Goal: Participate in discussion: Engage in conversation with other users on a specific topic

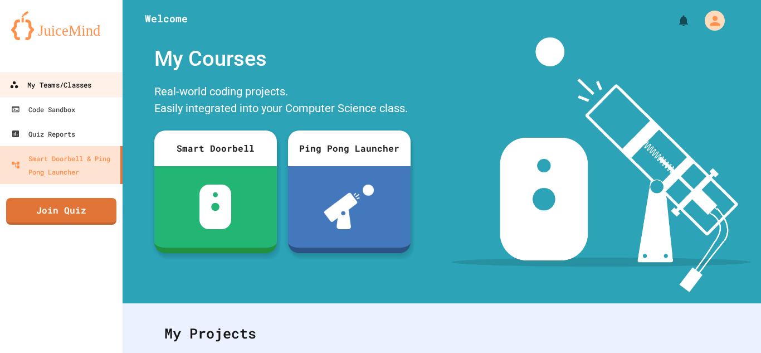
click at [39, 75] on link "My Teams/Classes" at bounding box center [61, 84] width 126 height 25
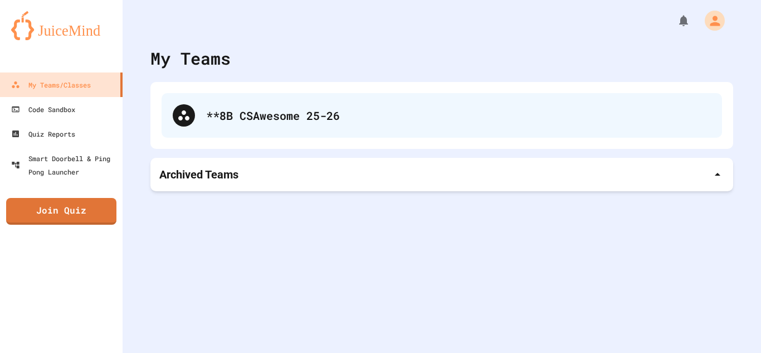
click at [508, 126] on div "**8B CSAwesome 25-26" at bounding box center [442, 115] width 560 height 45
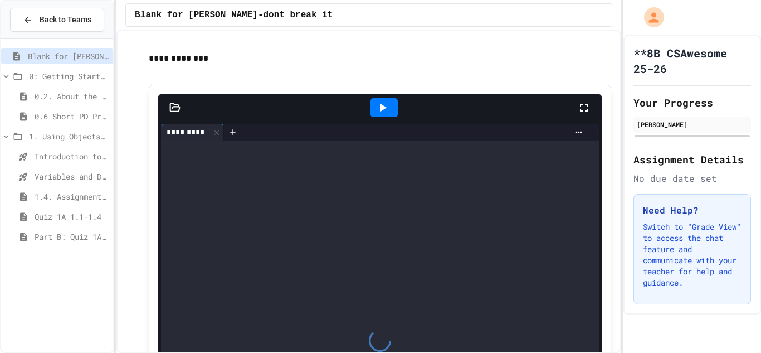
click at [45, 154] on span "Introduction to Algorithms, Programming, and Compilers" at bounding box center [72, 156] width 74 height 12
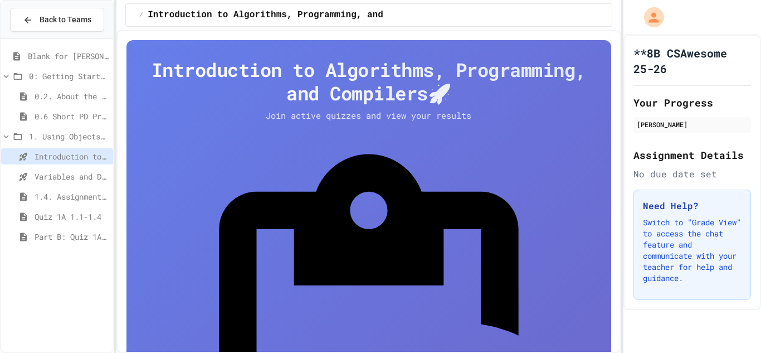
click at [63, 255] on span "Casting and Ranges of Variables" at bounding box center [68, 257] width 81 height 12
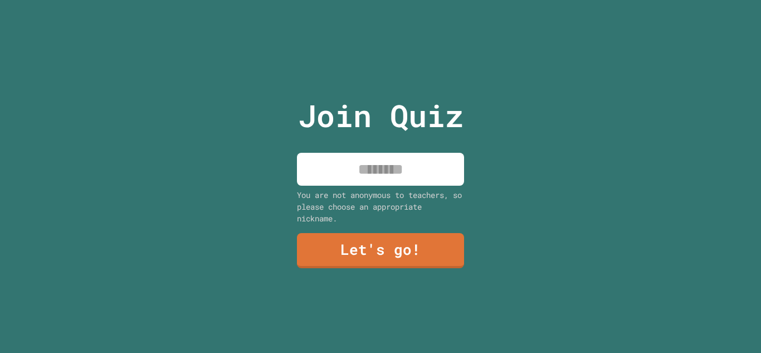
click at [397, 164] on input at bounding box center [380, 169] width 167 height 33
type input "********"
click at [349, 251] on link "Let's go!" at bounding box center [380, 249] width 169 height 37
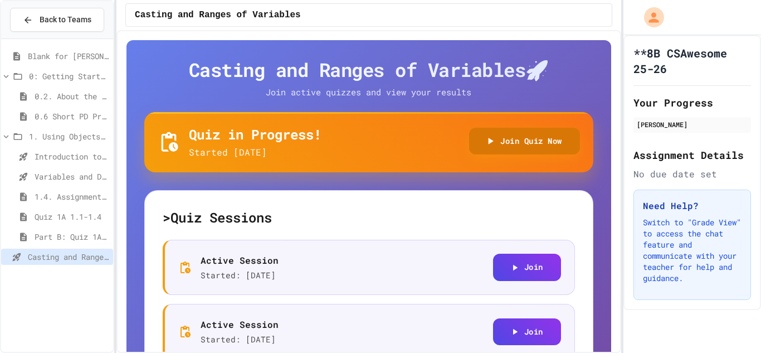
click at [507, 143] on button "Join Quiz Now" at bounding box center [524, 141] width 111 height 27
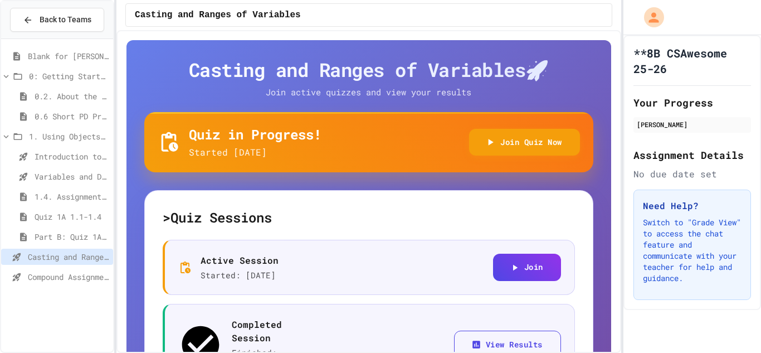
click at [57, 274] on span "Compound Assignment Operators" at bounding box center [68, 277] width 81 height 12
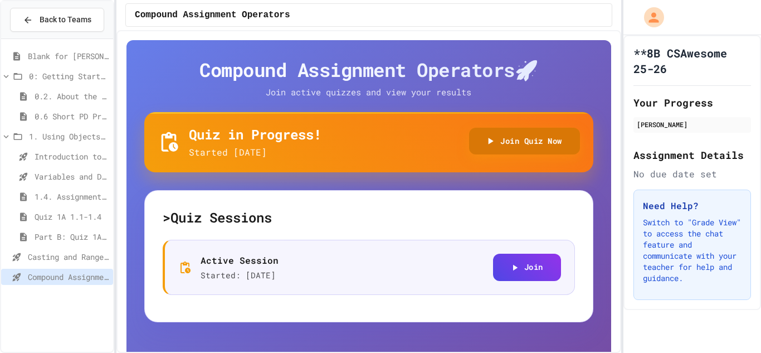
click at [505, 141] on button "Join Quiz Now" at bounding box center [524, 141] width 111 height 27
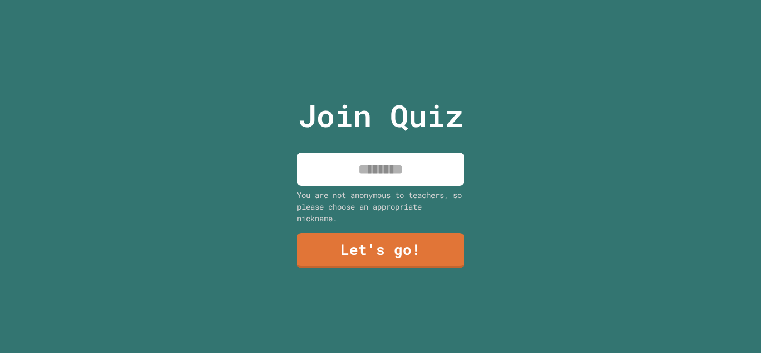
click at [396, 182] on input at bounding box center [380, 169] width 167 height 33
type input "*****"
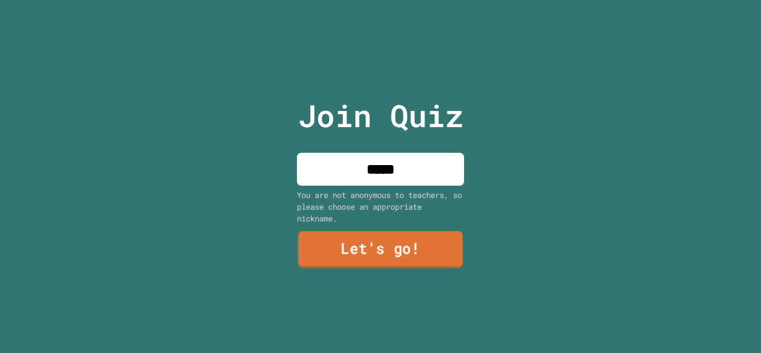
click at [423, 255] on link "Let's go!" at bounding box center [380, 249] width 164 height 37
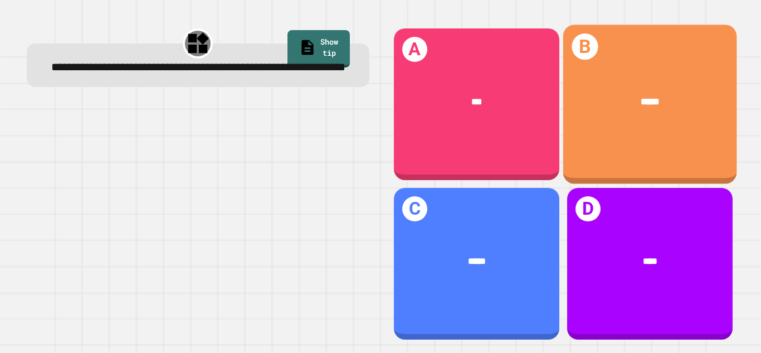
click at [635, 129] on div "B *****" at bounding box center [650, 104] width 174 height 159
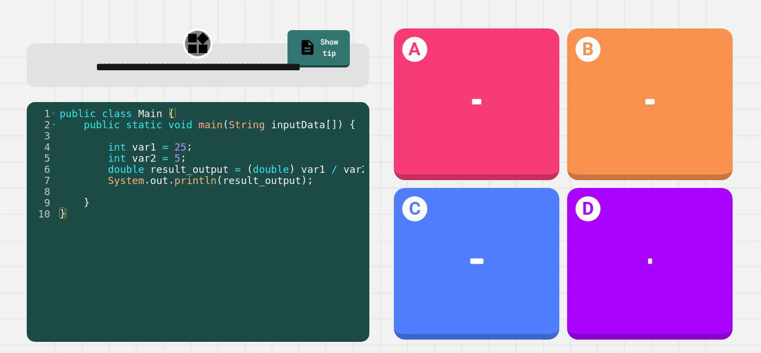
scroll to position [0, 17]
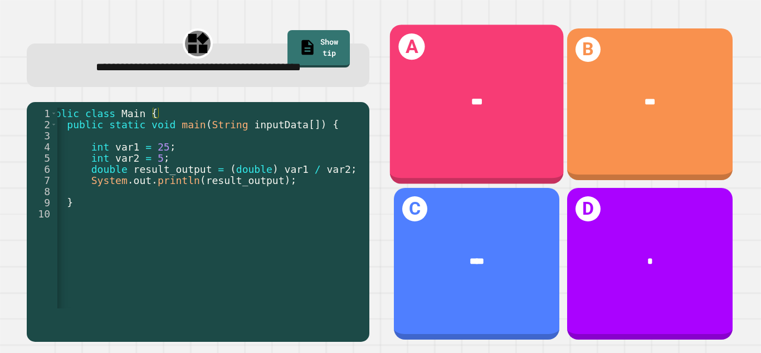
click at [511, 140] on div "A ***" at bounding box center [476, 104] width 174 height 159
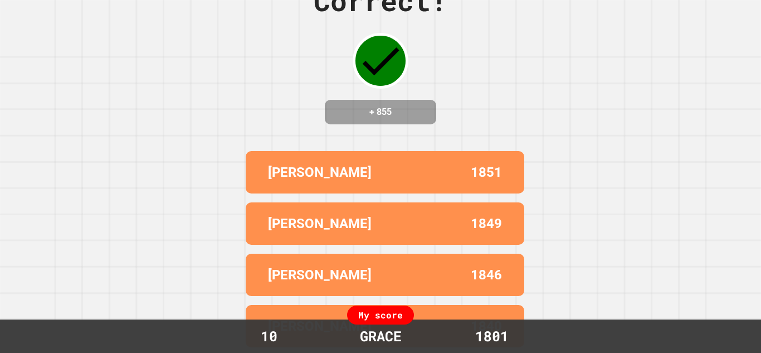
scroll to position [0, 0]
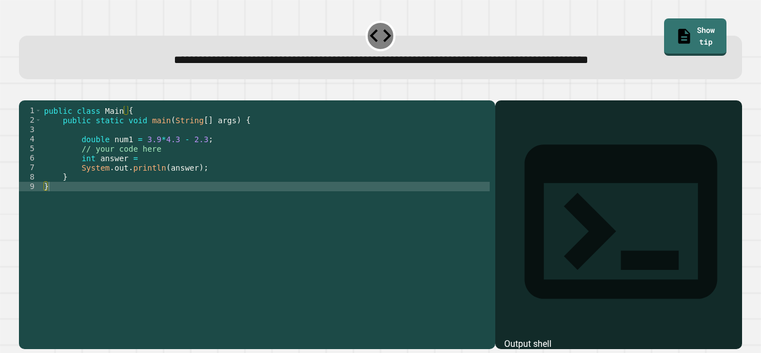
click at [248, 167] on div "public class Main { public static void main ( String [ ] args ) { double num1 =…" at bounding box center [266, 219] width 448 height 227
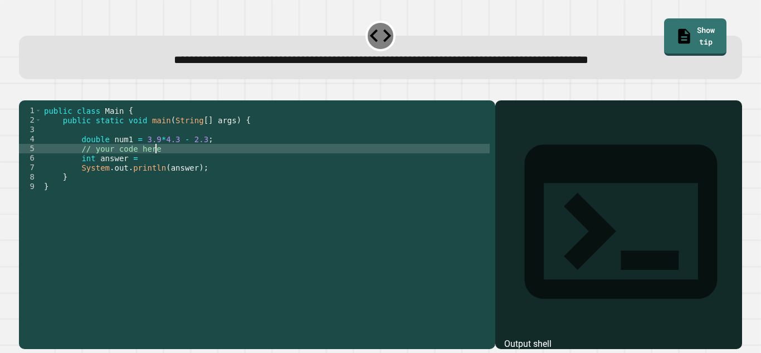
click at [176, 170] on div "public class Main { public static void main ( String [ ] args ) { double num1 =…" at bounding box center [266, 219] width 448 height 227
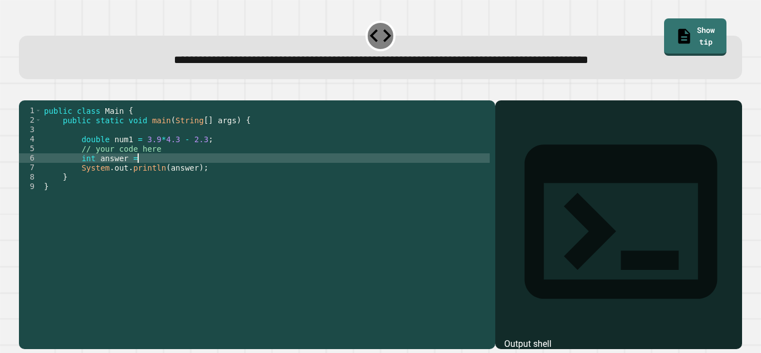
scroll to position [0, 12]
click at [212, 178] on div "public class Main { public static void main ( String [ ] args ) { double num1 =…" at bounding box center [266, 219] width 448 height 227
click at [190, 174] on div "public class Main { public static void main ( String [ ] args ) { double num1 =…" at bounding box center [266, 219] width 448 height 227
click at [287, 169] on div "public class Main { public static void main ( String [ ] args ) { double num1 =…" at bounding box center [266, 219] width 448 height 227
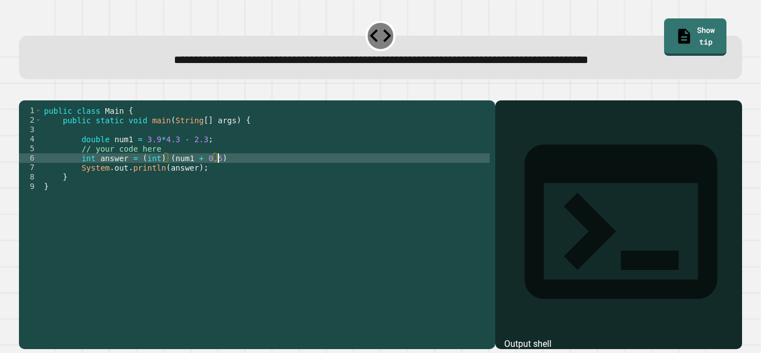
scroll to position [0, 21]
drag, startPoint x: 277, startPoint y: 171, endPoint x: 252, endPoint y: 172, distance: 24.5
click at [252, 172] on div "public class Main { public static void main ( String [ ] args ) { double num1 =…" at bounding box center [266, 219] width 448 height 227
type textarea "**********"
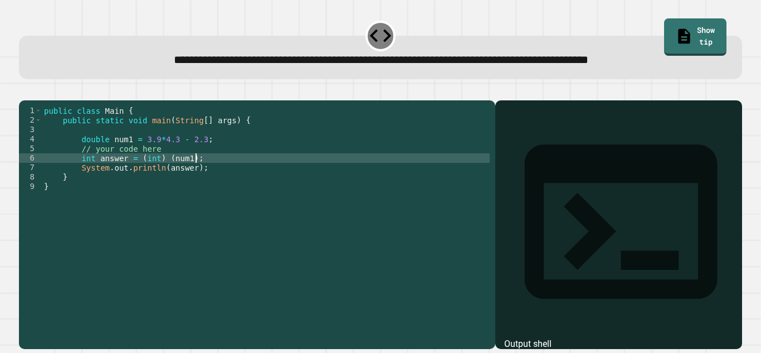
click at [25, 91] on icon "button" at bounding box center [25, 91] width 0 height 0
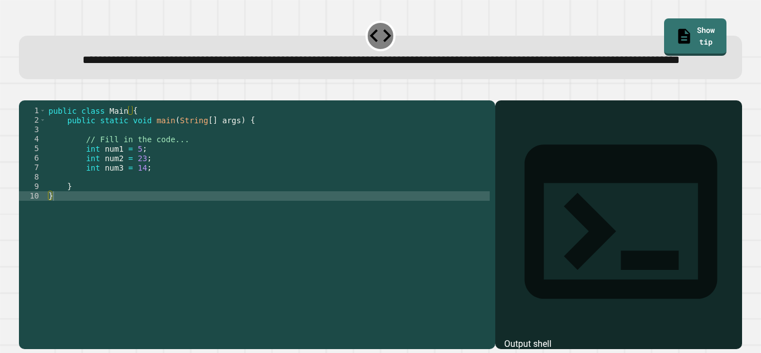
click at [196, 152] on div "public class Main { public static void main ( String [ ] args ) { // Fill in th…" at bounding box center [267, 210] width 443 height 208
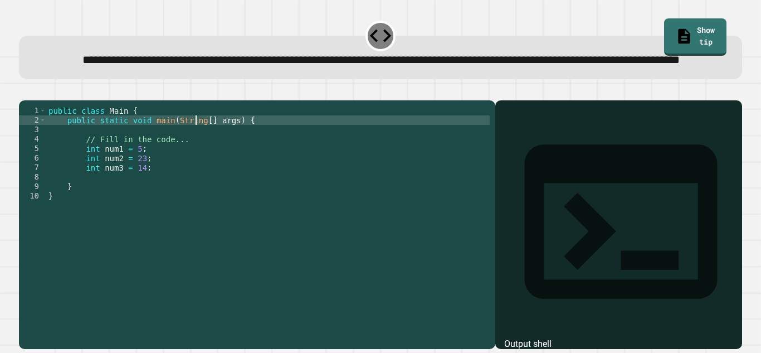
click at [202, 177] on div "public class Main { public static void main ( String [ ] args ) { // Fill in th…" at bounding box center [267, 210] width 443 height 208
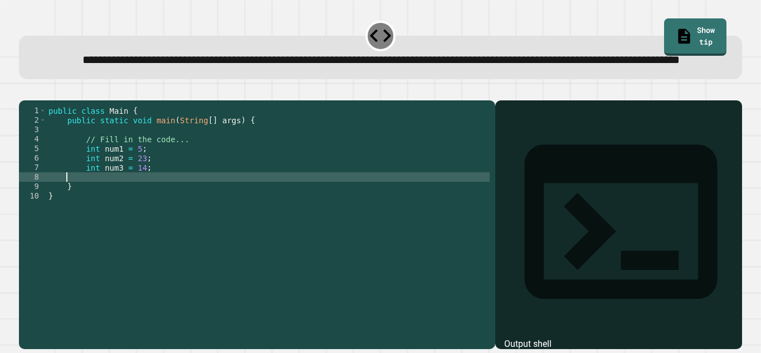
click at [195, 213] on div "public class Main { public static void main ( String [ ] args ) { // Fill in th…" at bounding box center [267, 210] width 443 height 208
click at [185, 203] on div "public class Main { public static void main ( String [ ] args ) { // Fill in th…" at bounding box center [267, 210] width 443 height 208
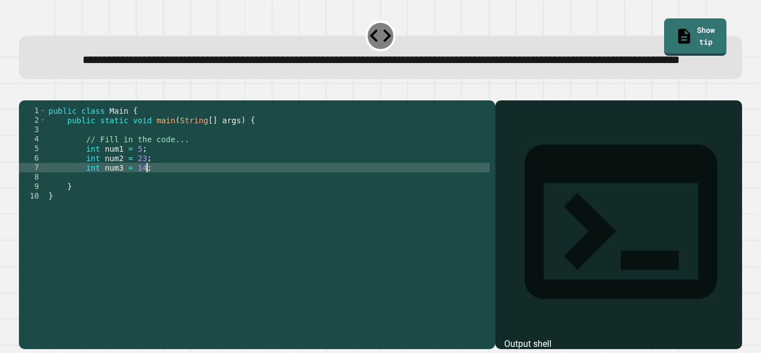
type textarea "**********"
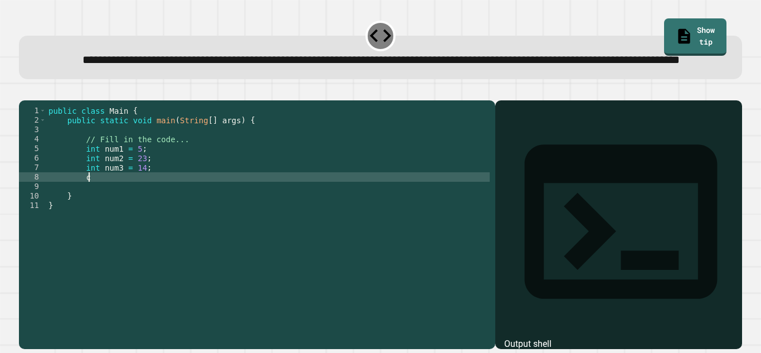
type textarea "*"
type textarea "**********"
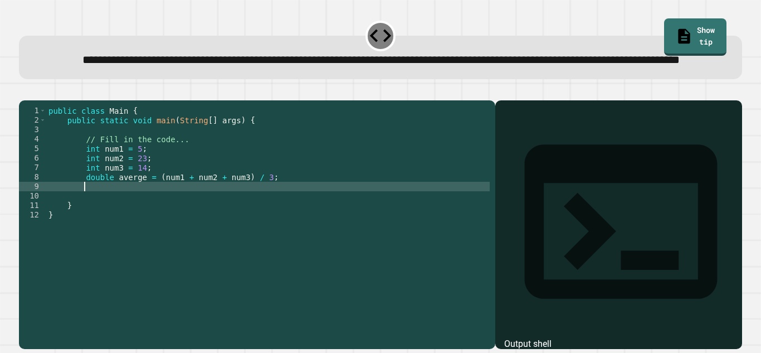
type textarea "*"
click at [34, 102] on icon "button" at bounding box center [32, 98] width 6 height 8
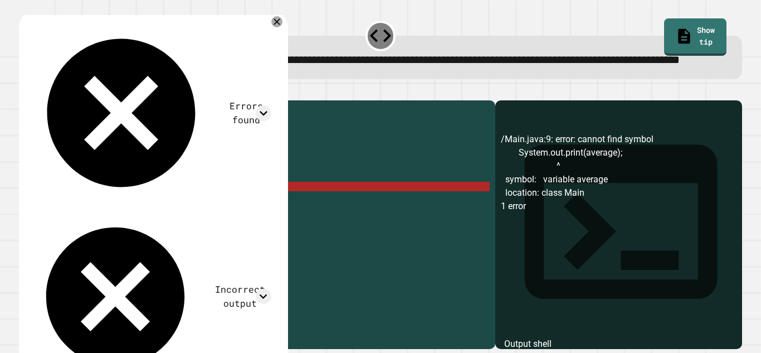
click at [135, 221] on div "public class Main { public static void main ( String [ ] args ) { // Fill in th…" at bounding box center [267, 210] width 443 height 208
click at [155, 173] on div "public class Main { public static void main ( String [ ] args ) { // Fill in th…" at bounding box center [267, 210] width 443 height 208
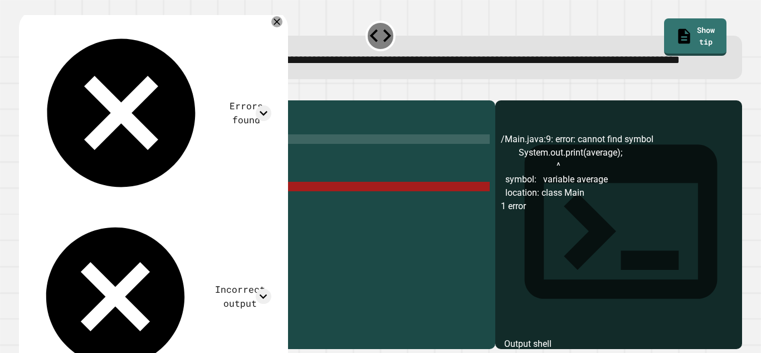
click at [161, 183] on div "public class Main { public static void main ( String [ ] args ) { // Fill in th…" at bounding box center [267, 210] width 443 height 208
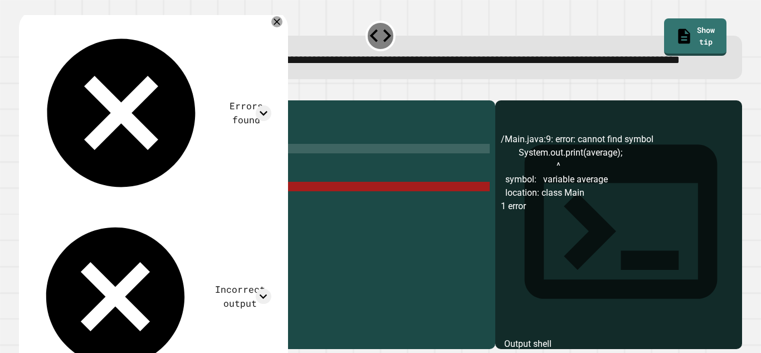
click at [139, 212] on div "public class Main { public static void main ( String [ ] args ) { // Fill in th…" at bounding box center [267, 210] width 443 height 208
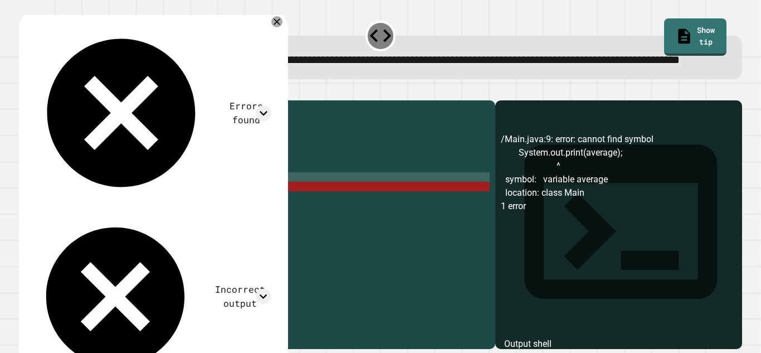
click at [145, 212] on div "public class Main { public static void main ( String [ ] args ) { // Fill in th…" at bounding box center [267, 210] width 443 height 208
click at [155, 210] on div "public class Main { public static void main ( String [ ] args ) { // Fill in th…" at bounding box center [267, 210] width 443 height 208
click at [152, 212] on div "public class Main { public static void main ( String [ ] args ) { // Fill in th…" at bounding box center [267, 210] width 443 height 208
click at [135, 212] on div "public class Main { public static void main ( String [ ] args ) { // Fill in th…" at bounding box center [267, 210] width 443 height 208
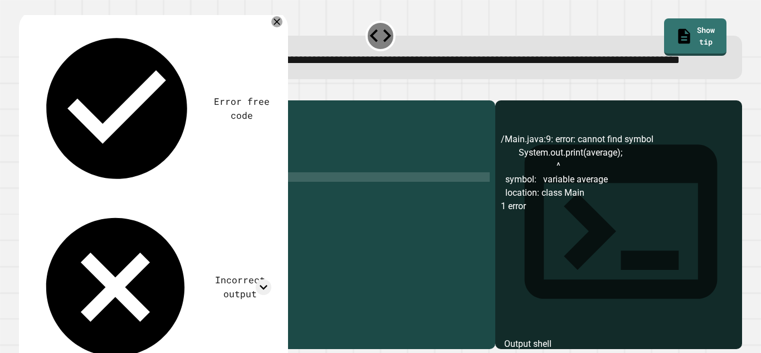
scroll to position [0, 12]
type textarea "**********"
click at [25, 91] on icon "button" at bounding box center [25, 91] width 0 height 0
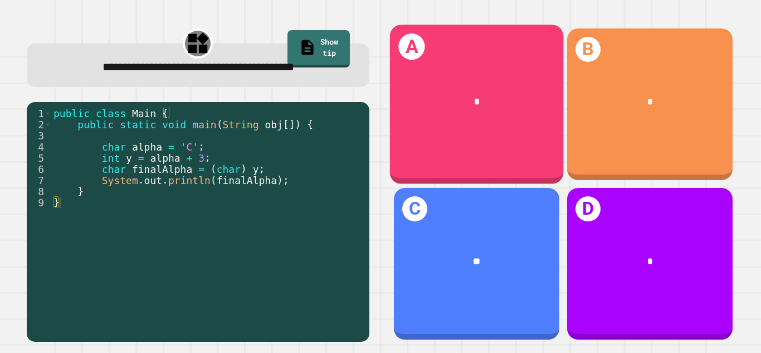
click at [484, 65] on div "A *" at bounding box center [476, 104] width 174 height 159
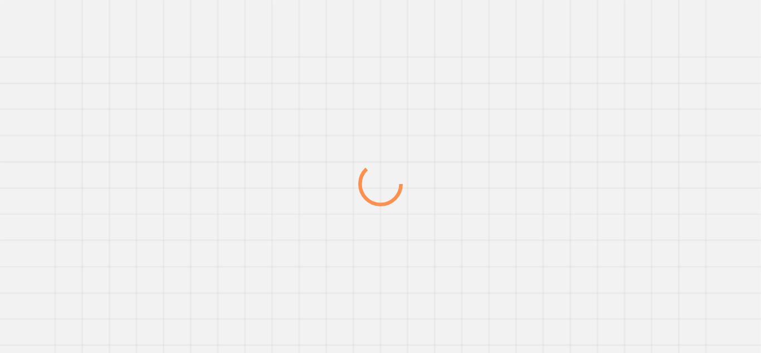
click at [484, 65] on div at bounding box center [380, 184] width 730 height 338
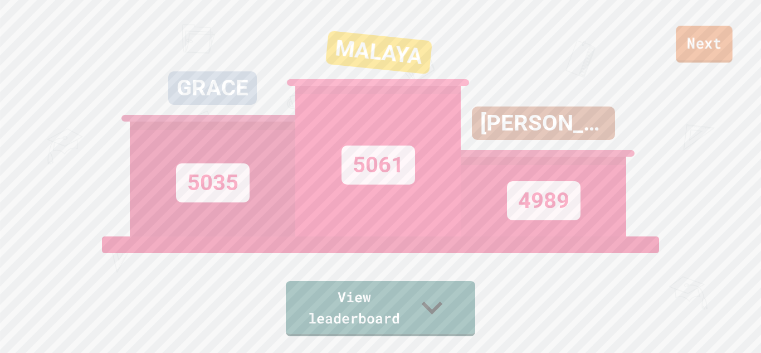
click at [699, 52] on link "Next" at bounding box center [704, 44] width 57 height 37
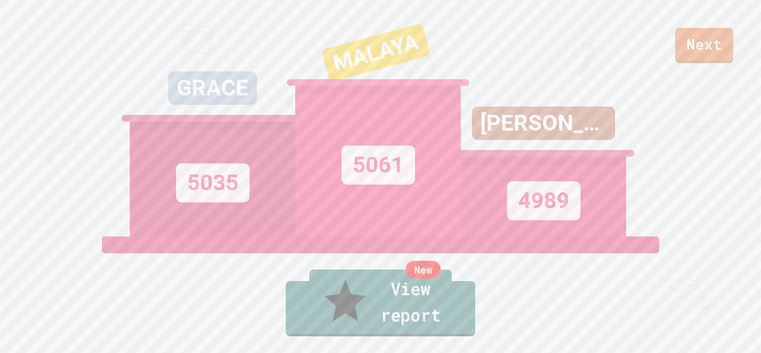
click at [378, 321] on link "New View report" at bounding box center [380, 302] width 143 height 67
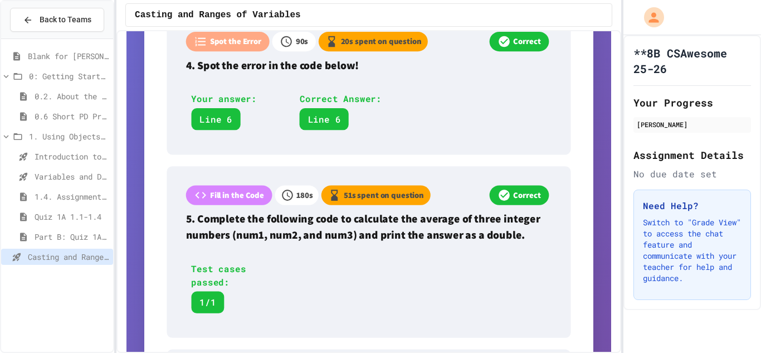
scroll to position [987, 0]
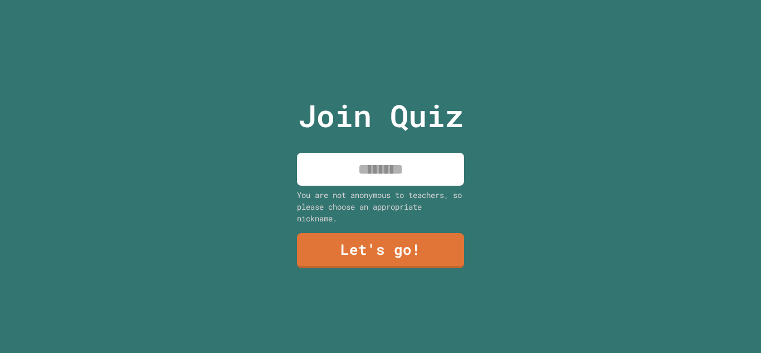
click at [394, 178] on input at bounding box center [380, 169] width 167 height 33
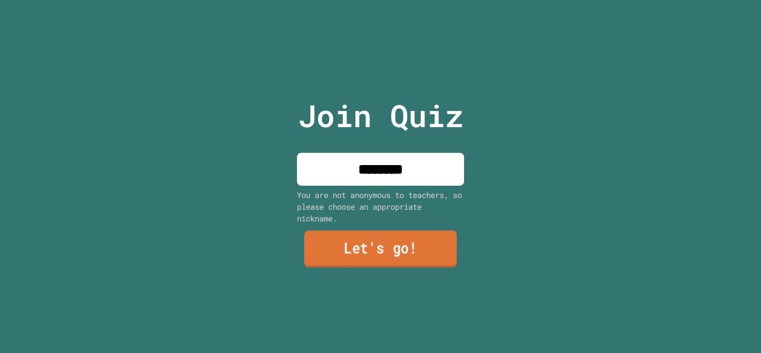
type input "********"
click at [432, 247] on link "Let's go!" at bounding box center [380, 249] width 163 height 37
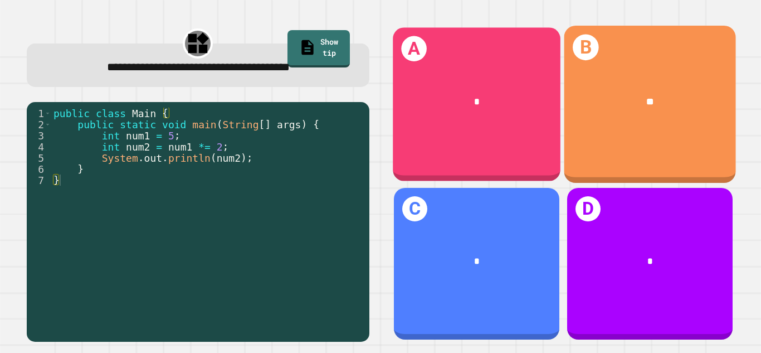
click at [591, 118] on div "**" at bounding box center [650, 101] width 172 height 52
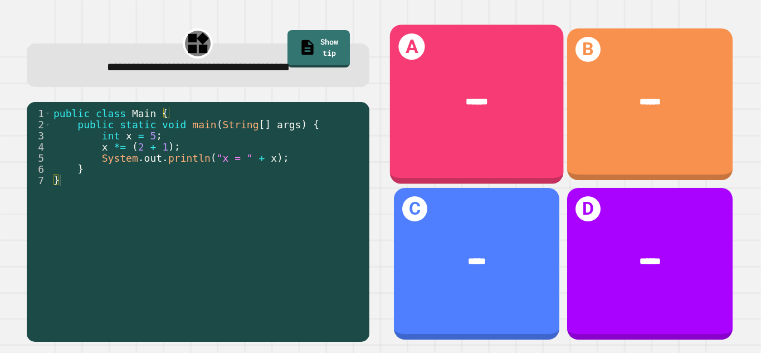
click at [456, 85] on div "******" at bounding box center [476, 101] width 174 height 53
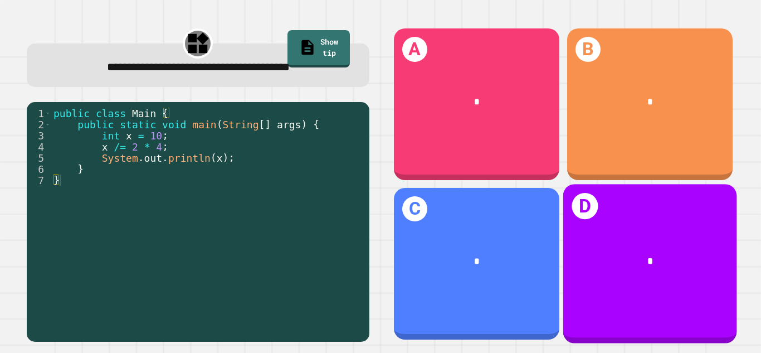
click at [584, 222] on div "D *" at bounding box center [650, 263] width 174 height 159
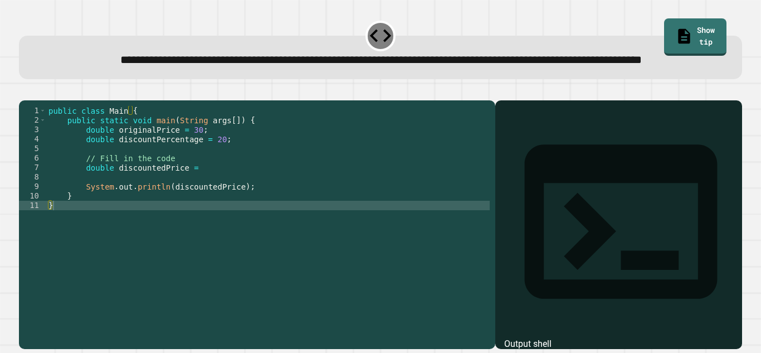
click at [213, 203] on div "public class Main { public static void main ( String args [ ]) { double origina…" at bounding box center [267, 210] width 443 height 208
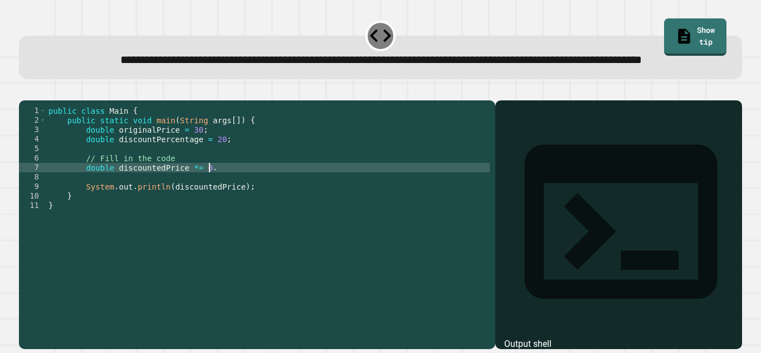
scroll to position [0, 21]
click at [25, 91] on icon "button" at bounding box center [25, 91] width 0 height 0
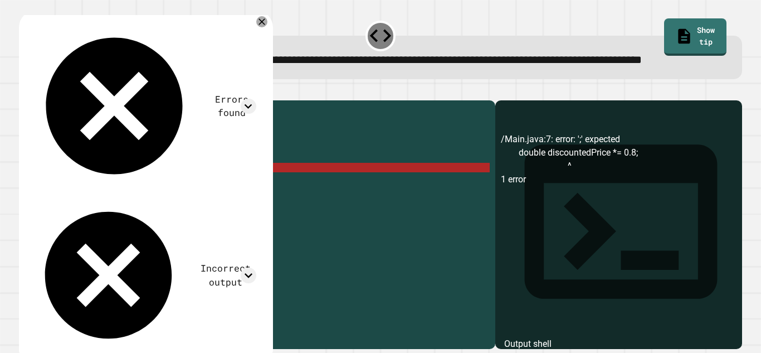
click at [243, 189] on div "public class Main { public static void main ( String args [ ]) { double origina…" at bounding box center [267, 210] width 443 height 208
click at [213, 200] on div "public class Main { public static void main ( String args [ ]) { double origina…" at bounding box center [267, 210] width 443 height 208
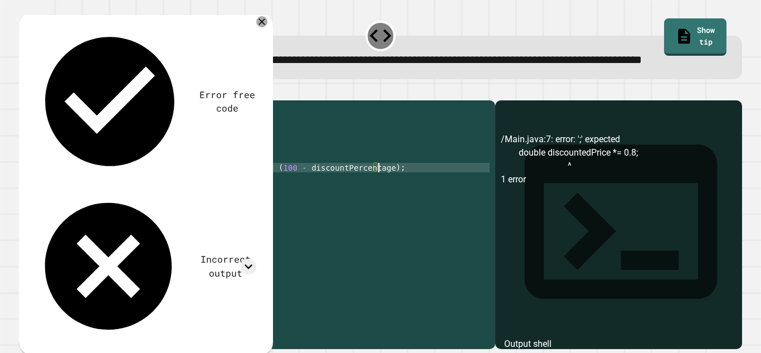
scroll to position [0, 42]
click at [25, 91] on button "button" at bounding box center [25, 91] width 0 height 0
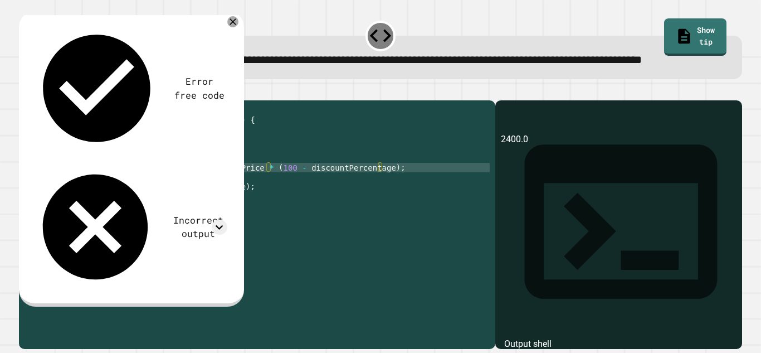
click at [275, 202] on div "public class Main { public static void main ( String args [ ]) { double origina…" at bounding box center [267, 210] width 443 height 208
drag, startPoint x: 272, startPoint y: 202, endPoint x: 375, endPoint y: 202, distance: 103.6
click at [375, 202] on div "public class Main { public static void main ( String args [ ]) { double origina…" at bounding box center [267, 210] width 443 height 208
type textarea "**********"
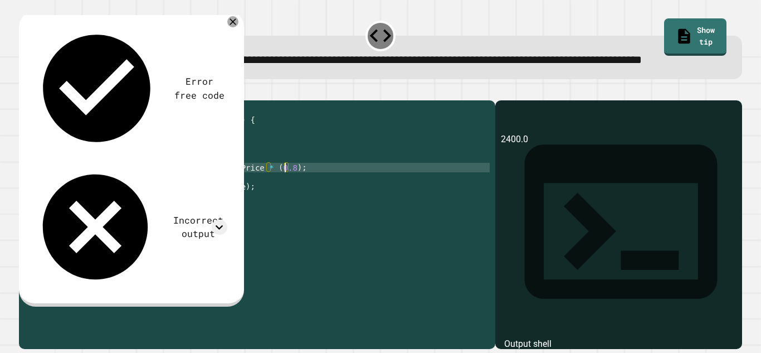
click at [25, 91] on button "button" at bounding box center [25, 91] width 0 height 0
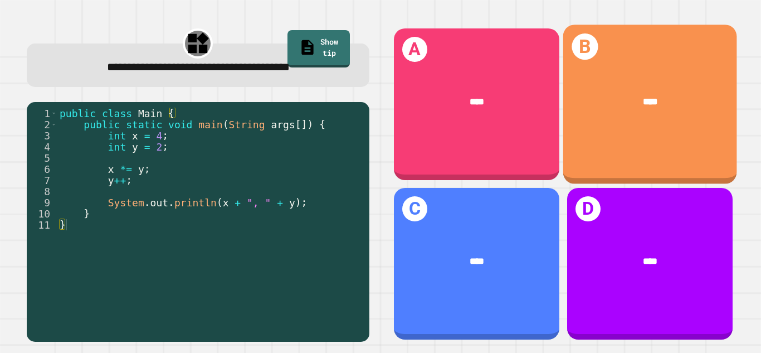
click at [627, 87] on div "****" at bounding box center [650, 101] width 174 height 53
